Goal: Transaction & Acquisition: Purchase product/service

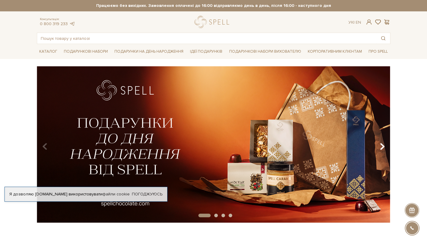
click at [381, 145] on icon "Carousel Navigation" at bounding box center [382, 147] width 5 height 10
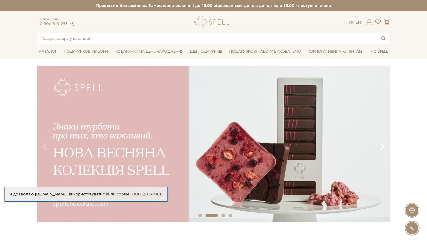
click at [381, 145] on icon "Carousel Navigation" at bounding box center [382, 147] width 5 height 10
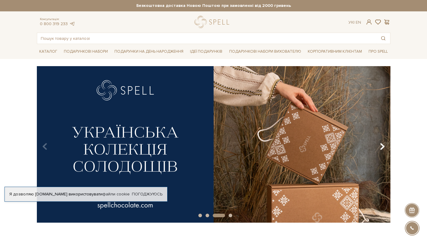
click at [380, 144] on icon "Carousel Navigation" at bounding box center [382, 147] width 5 height 10
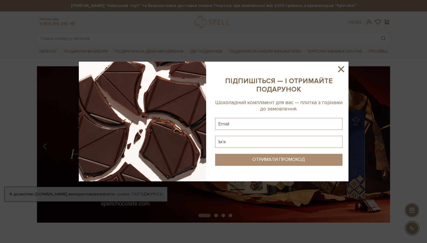
click at [344, 67] on icon at bounding box center [341, 69] width 10 height 10
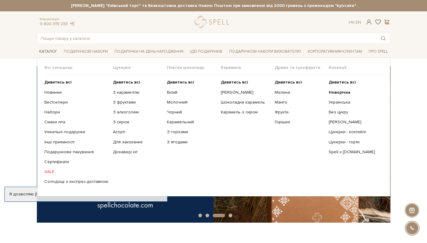
click at [49, 52] on link "Каталог" at bounding box center [48, 51] width 23 height 9
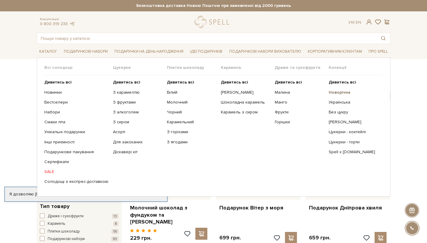
click at [345, 93] on b "Новорічна" at bounding box center [340, 92] width 22 height 5
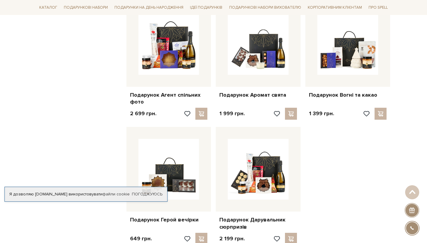
scroll to position [529, 0]
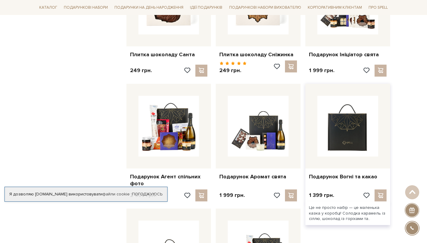
click at [343, 122] on img at bounding box center [347, 126] width 61 height 61
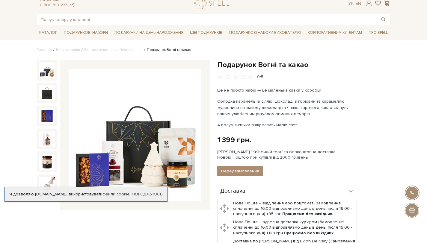
scroll to position [49, 0]
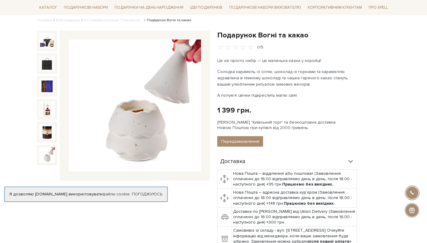
click at [46, 153] on img at bounding box center [47, 155] width 16 height 16
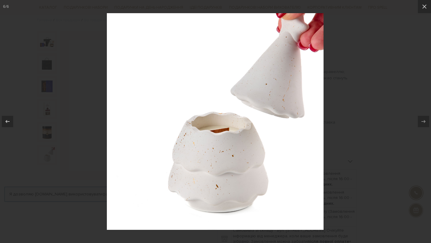
click at [359, 63] on div at bounding box center [215, 121] width 431 height 243
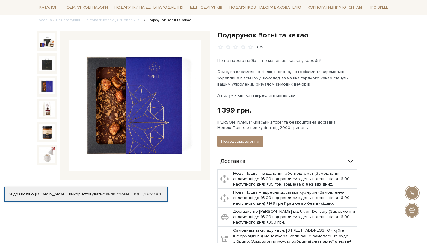
click at [51, 83] on img at bounding box center [47, 87] width 16 height 16
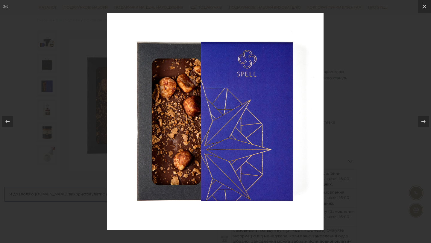
click at [357, 100] on div at bounding box center [215, 121] width 431 height 243
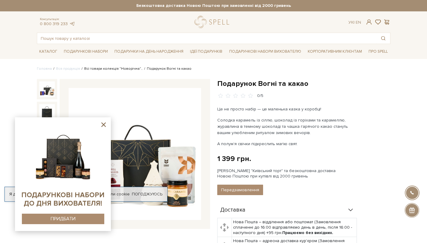
click at [129, 69] on link "Всі товари колекція "Новорічна".." at bounding box center [113, 69] width 58 height 4
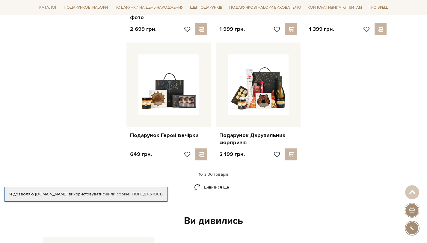
scroll to position [730, 0]
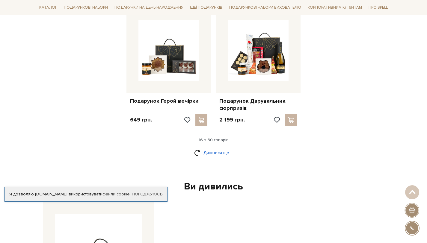
click at [218, 154] on link "Дивитися ще" at bounding box center [213, 153] width 39 height 10
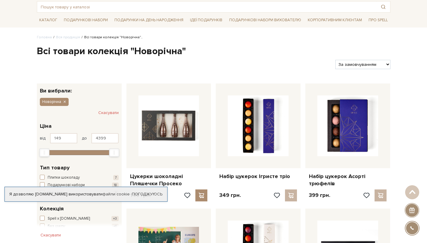
scroll to position [0, 0]
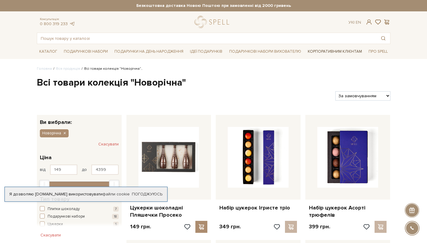
click at [331, 53] on link "Корпоративним клієнтам" at bounding box center [334, 51] width 59 height 10
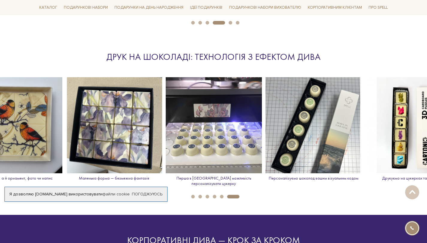
scroll to position [819, 0]
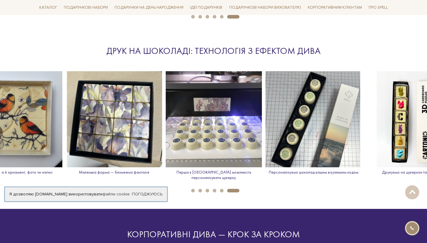
click at [194, 189] on button "1" at bounding box center [193, 191] width 4 height 4
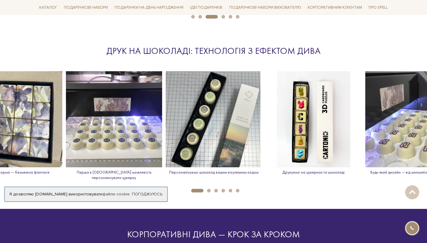
click at [208, 189] on button "2" at bounding box center [209, 191] width 4 height 4
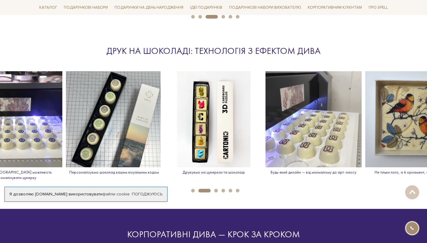
click at [215, 189] on button "3" at bounding box center [216, 191] width 4 height 4
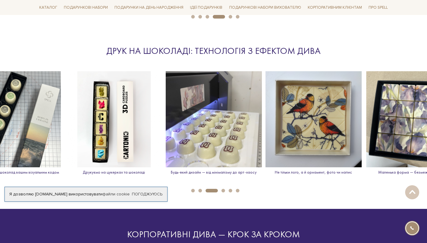
click at [223, 189] on button "4" at bounding box center [223, 191] width 4 height 4
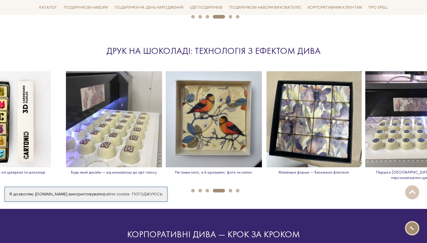
click at [229, 189] on button "5" at bounding box center [231, 191] width 4 height 4
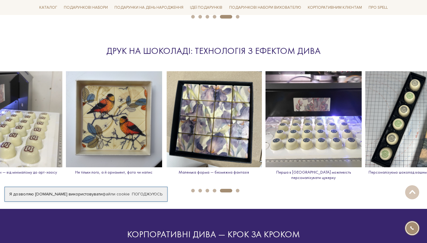
click at [238, 189] on button "6" at bounding box center [238, 191] width 4 height 4
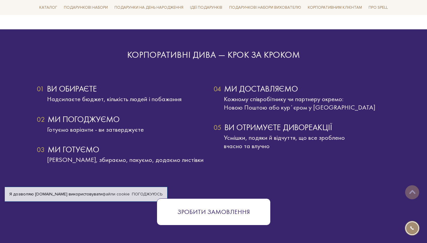
scroll to position [1000, 0]
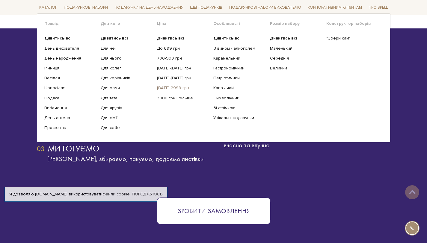
click at [174, 88] on link "[DATE]-2999 грн" at bounding box center [183, 87] width 52 height 5
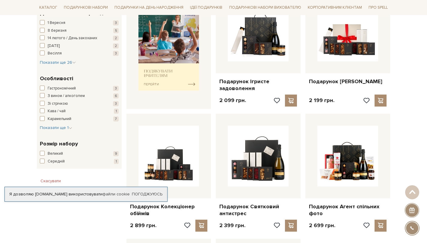
scroll to position [309, 0]
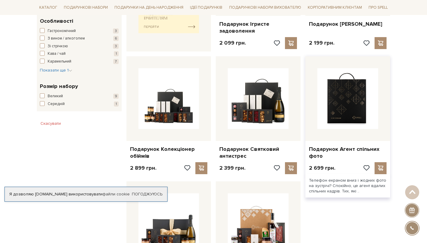
click at [357, 96] on img at bounding box center [347, 98] width 61 height 61
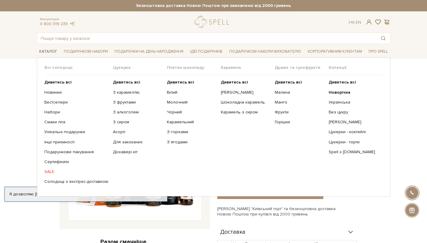
click at [43, 52] on link "Каталог" at bounding box center [48, 51] width 23 height 9
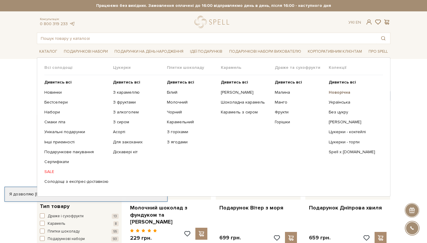
click at [341, 93] on b "Новорічна" at bounding box center [340, 92] width 22 height 5
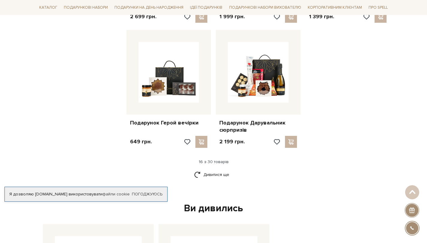
scroll to position [714, 0]
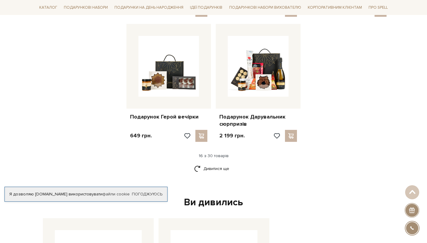
click at [221, 204] on div "Ви дивились" at bounding box center [213, 203] width 346 height 13
click at [222, 172] on link "Дивитися ще" at bounding box center [213, 169] width 39 height 10
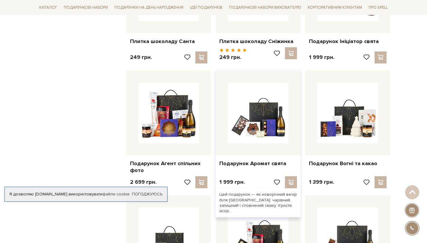
scroll to position [489, 0]
